Goal: Transaction & Acquisition: Purchase product/service

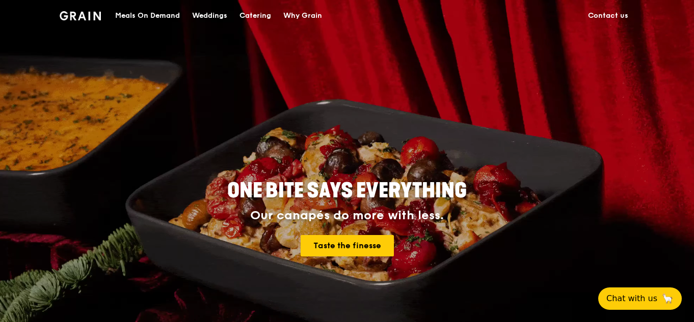
click at [251, 13] on div "Catering" at bounding box center [255, 16] width 32 height 31
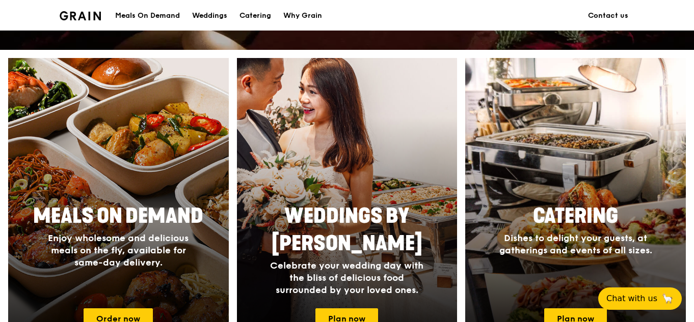
scroll to position [357, 0]
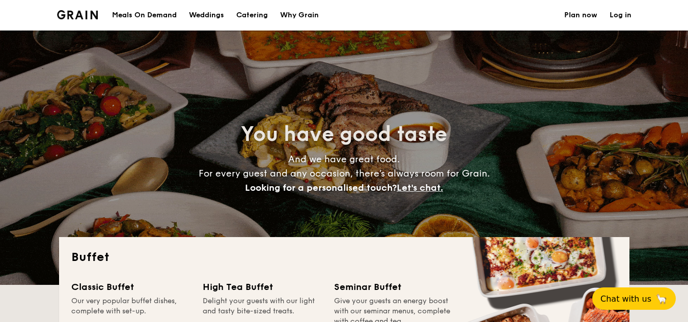
select select
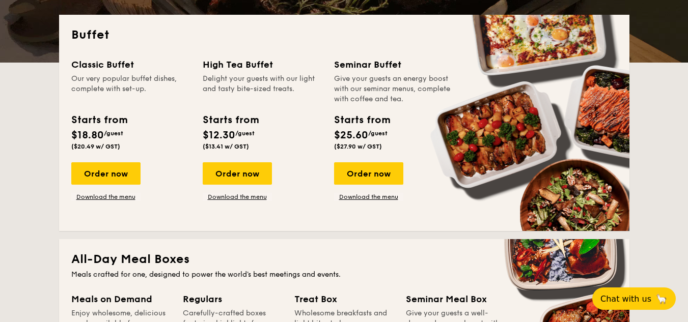
scroll to position [204, 0]
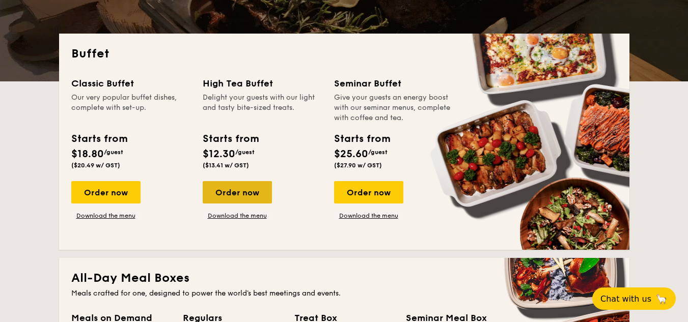
click at [257, 193] on div "Order now" at bounding box center [237, 192] width 69 height 22
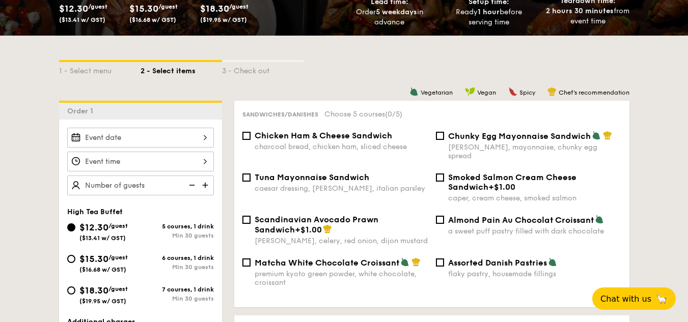
scroll to position [204, 0]
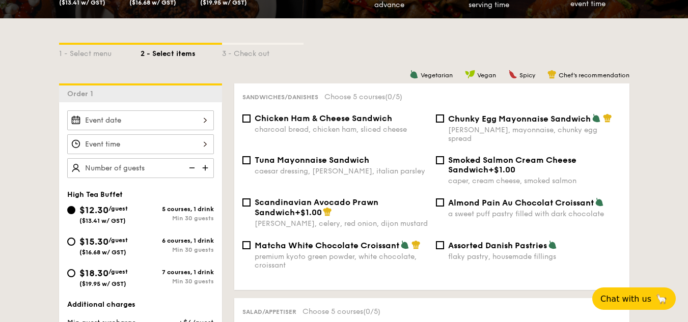
select select
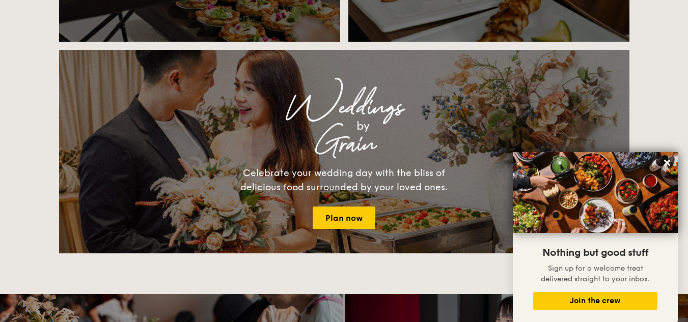
scroll to position [1070, 0]
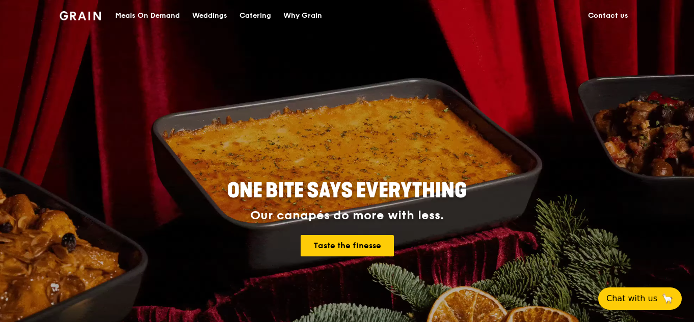
click at [264, 15] on div "Catering" at bounding box center [255, 16] width 32 height 31
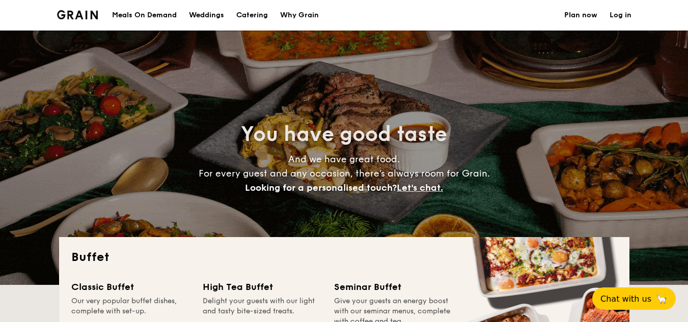
select select
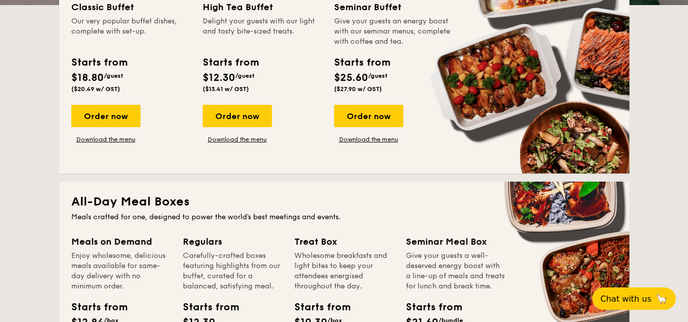
scroll to position [204, 0]
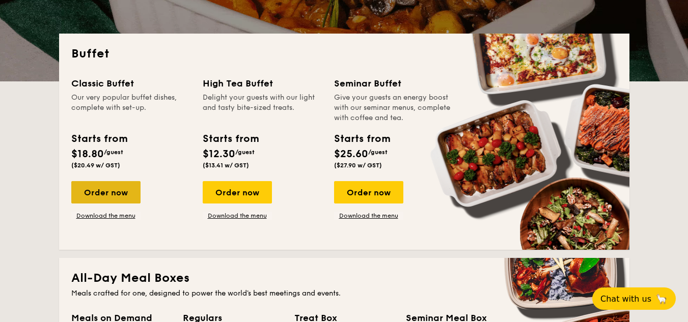
click at [105, 191] on div "Order now" at bounding box center [105, 192] width 69 height 22
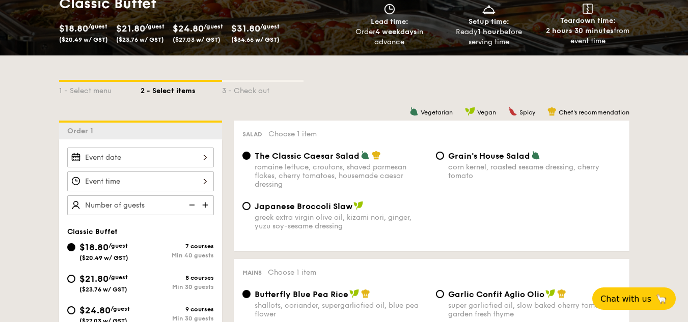
scroll to position [255, 0]
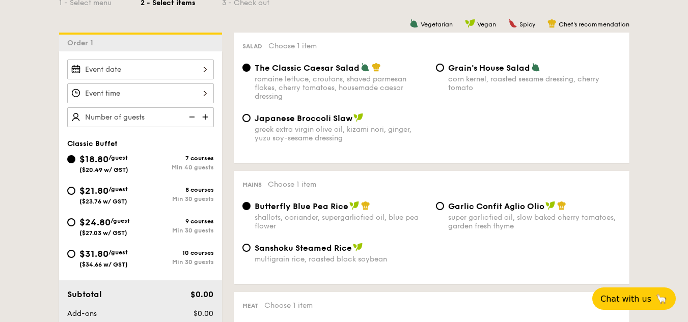
click at [192, 94] on div at bounding box center [140, 94] width 147 height 20
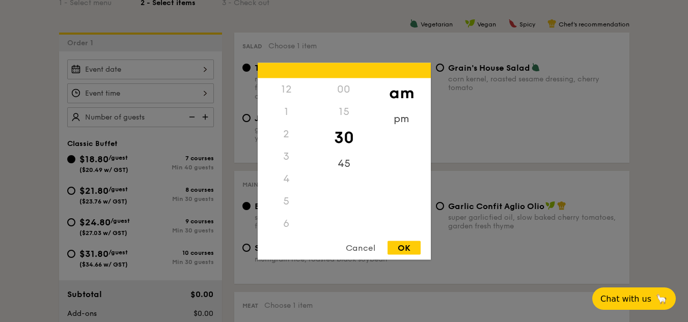
scroll to position [112, 0]
click at [193, 94] on div at bounding box center [344, 161] width 688 height 322
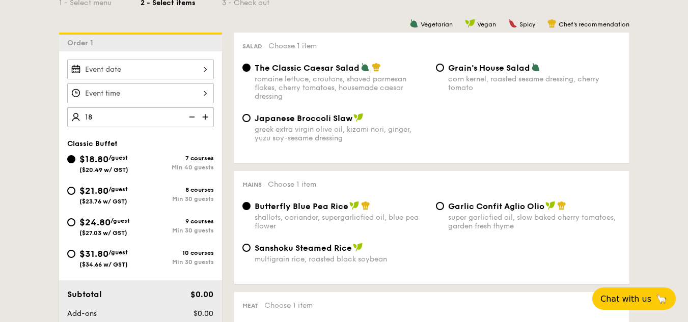
type input "180"
